Goal: Navigation & Orientation: Go to known website

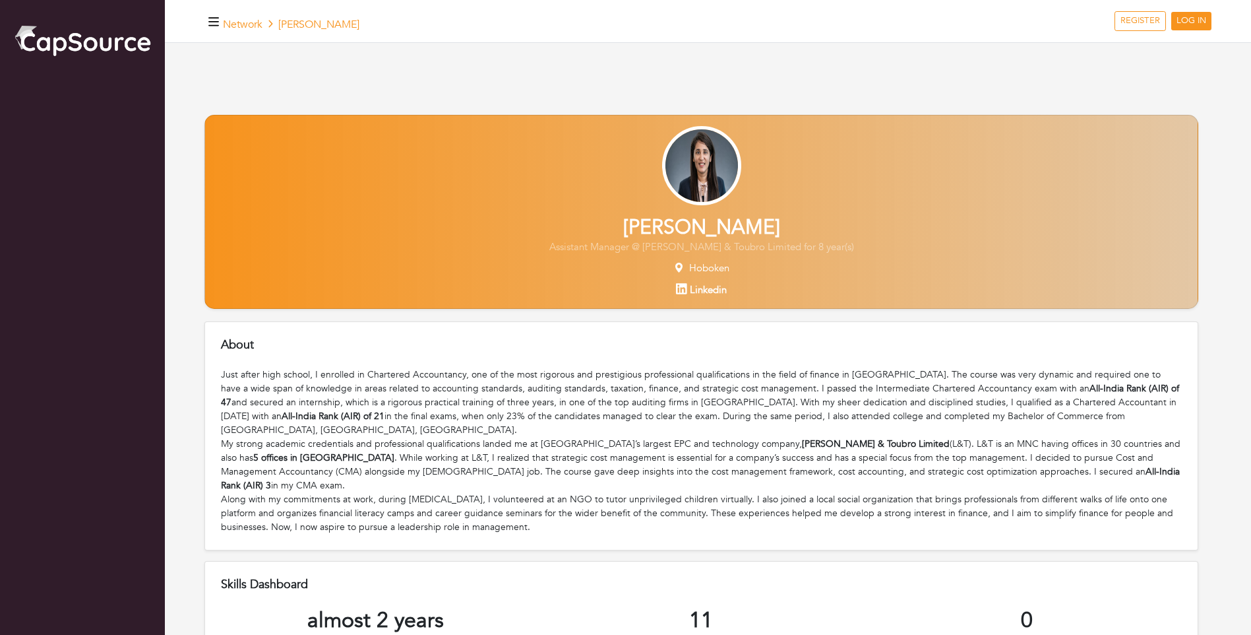
click at [715, 149] on img at bounding box center [701, 165] width 79 height 79
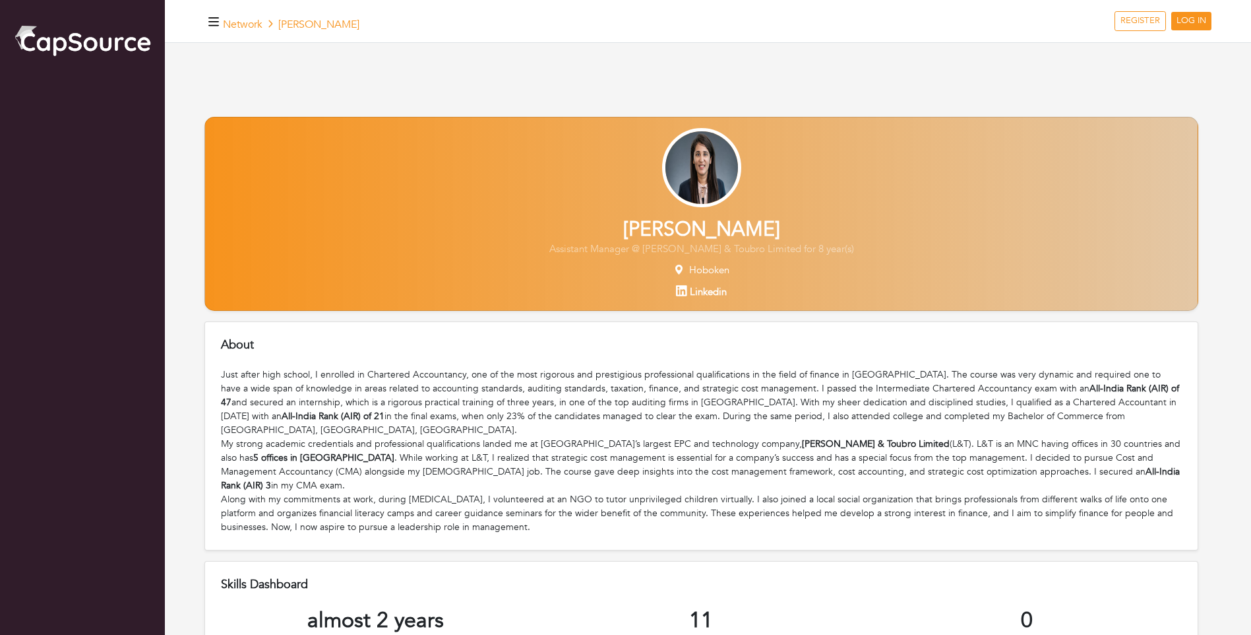
click at [151, 42] on img at bounding box center [82, 40] width 139 height 34
